Goal: Navigation & Orientation: Find specific page/section

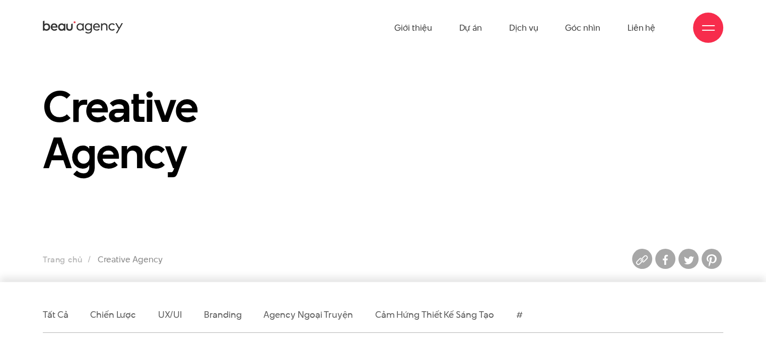
click at [82, 30] on icon at bounding box center [83, 28] width 81 height 16
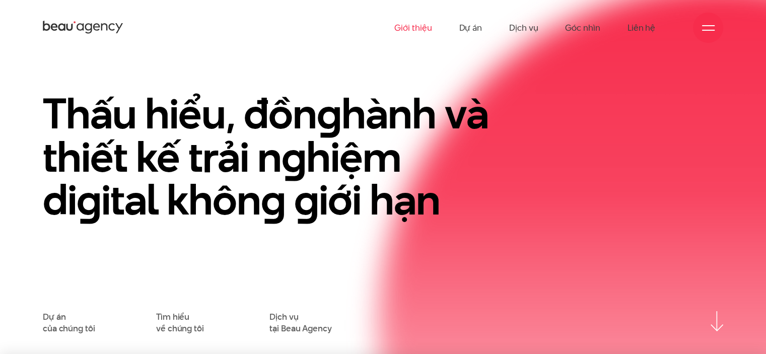
click at [415, 28] on link "Giới thiệu" at bounding box center [412, 27] width 37 height 55
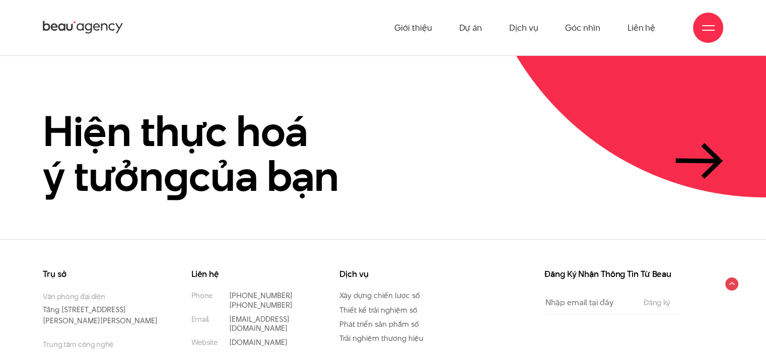
scroll to position [2232, 0]
